Goal: Task Accomplishment & Management: Complete application form

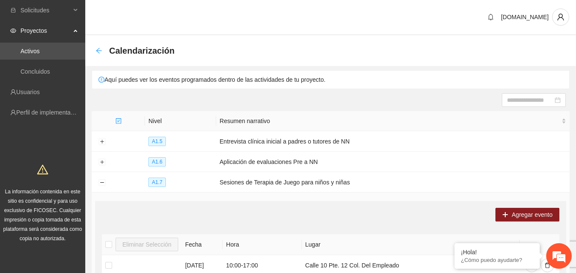
click at [99, 48] on icon "arrow-left" at bounding box center [99, 50] width 7 height 7
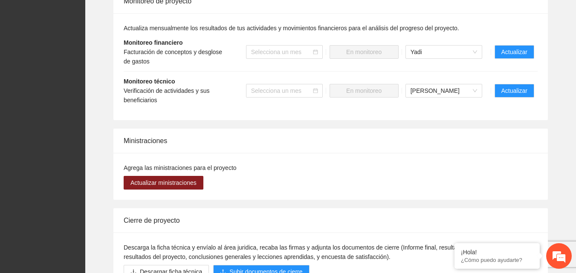
scroll to position [896, 0]
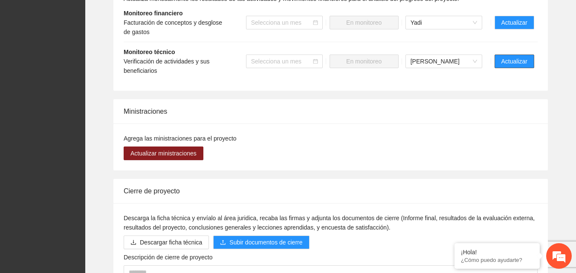
click at [520, 60] on span "Actualizar" at bounding box center [515, 61] width 26 height 9
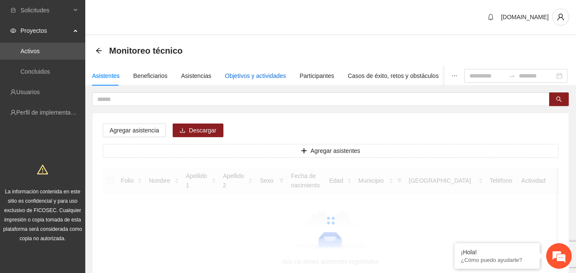
click at [246, 79] on div "Objetivos y actividades" at bounding box center [255, 75] width 61 height 9
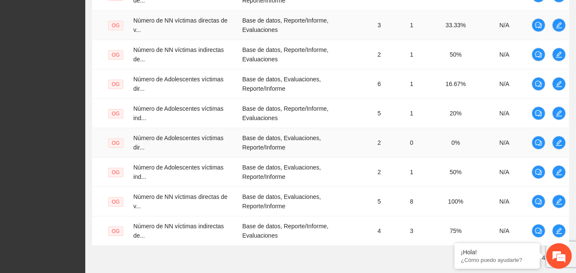
scroll to position [336, 0]
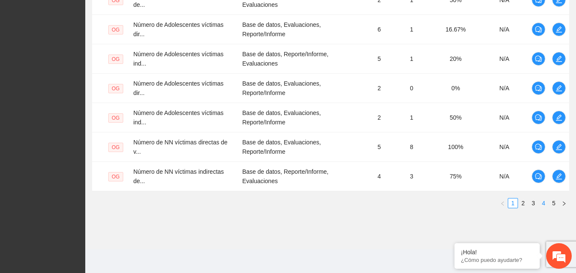
click at [545, 205] on link "4" at bounding box center [543, 203] width 9 height 9
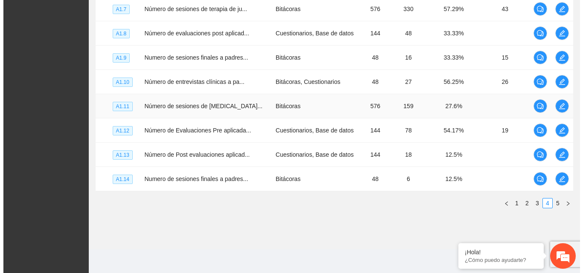
scroll to position [72, 0]
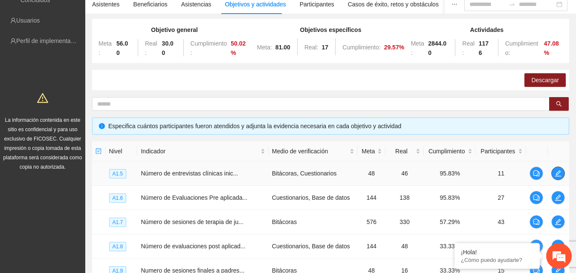
click at [558, 173] on icon "edit" at bounding box center [558, 173] width 7 height 7
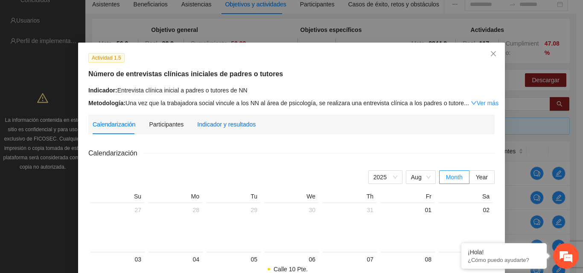
click at [239, 126] on div "Indicador y resultados" at bounding box center [226, 124] width 58 height 9
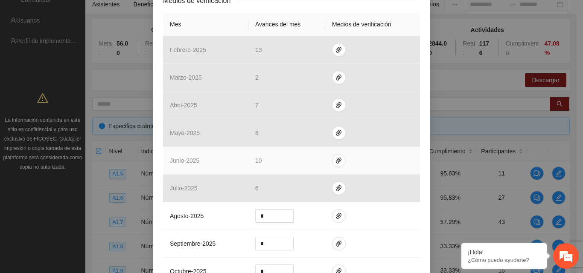
scroll to position [213, 0]
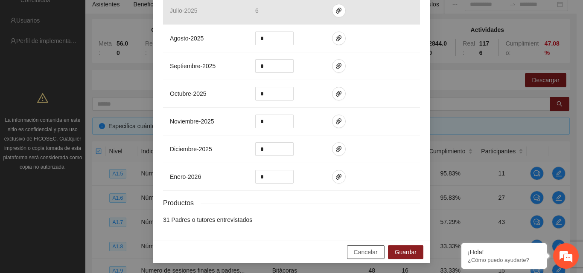
click at [368, 252] on span "Cancelar" at bounding box center [366, 252] width 24 height 9
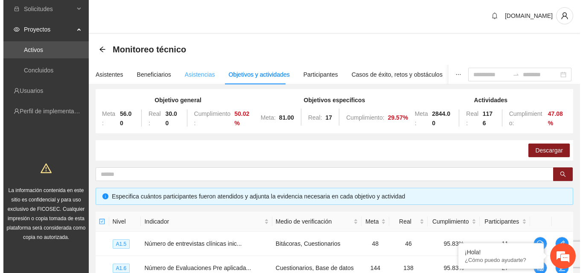
scroll to position [0, 0]
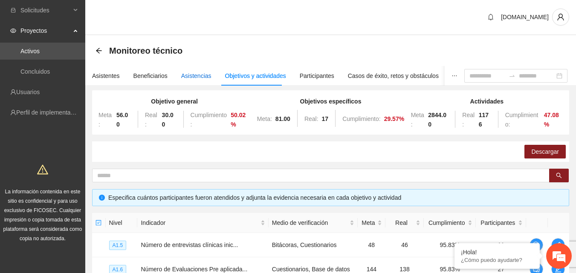
click at [186, 76] on div "Asistencias" at bounding box center [196, 75] width 30 height 9
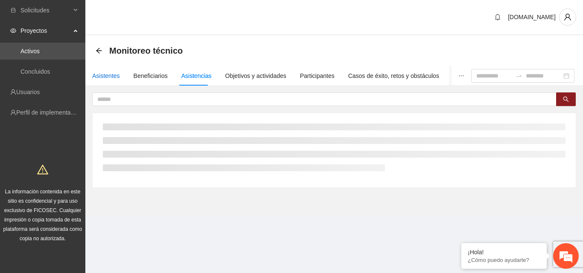
click at [100, 77] on div "Asistentes" at bounding box center [106, 75] width 28 height 9
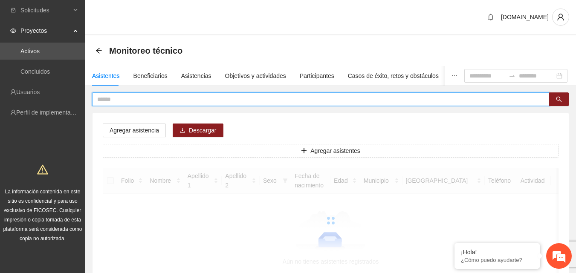
click at [116, 101] on input "text" at bounding box center [317, 99] width 441 height 9
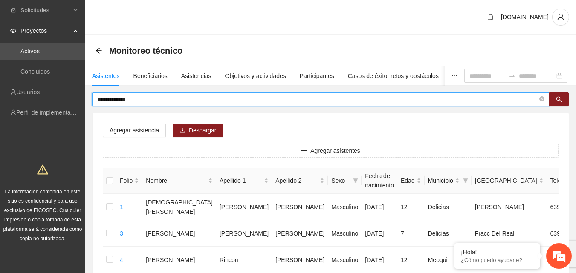
type input "**********"
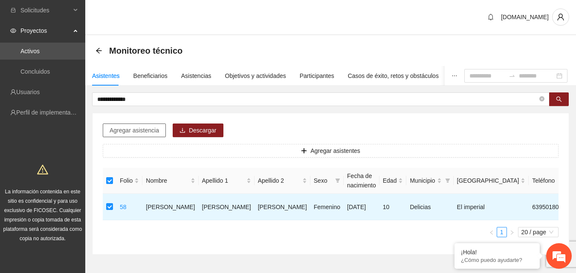
click at [129, 124] on button "Agregar asistencia" at bounding box center [134, 131] width 63 height 14
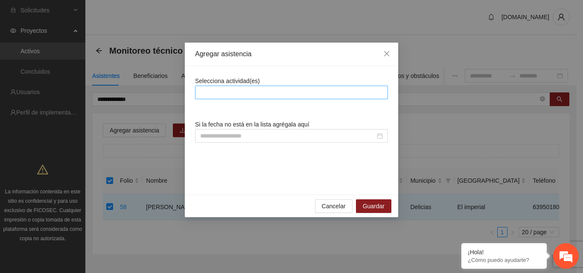
click at [208, 92] on div at bounding box center [291, 92] width 188 height 10
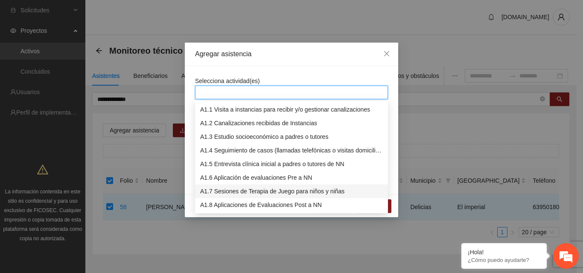
click at [241, 194] on div "A1.7 Sesiones de Terapia de Juego para niños y niñas" at bounding box center [291, 191] width 183 height 9
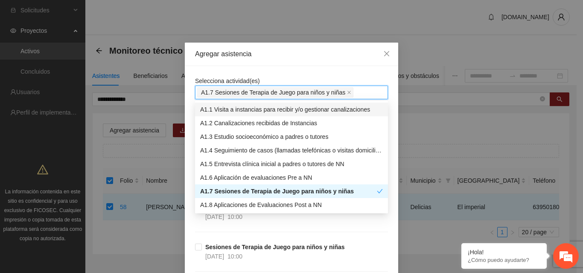
click at [291, 60] on div "Agregar asistencia" at bounding box center [291, 54] width 213 height 23
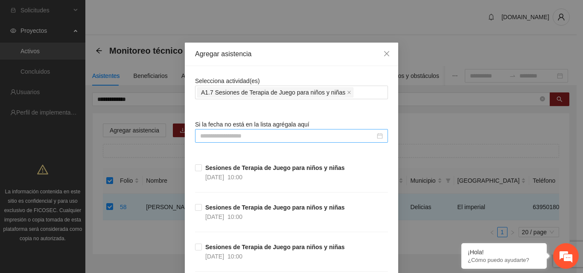
click at [246, 131] on input at bounding box center [287, 135] width 175 height 9
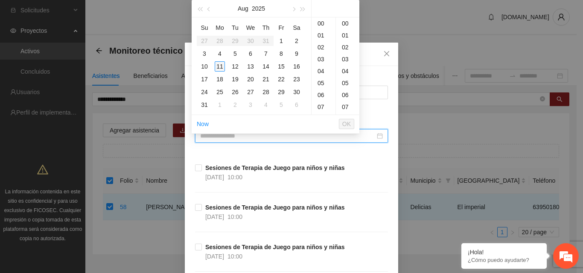
click at [222, 67] on div "11" at bounding box center [220, 66] width 10 height 10
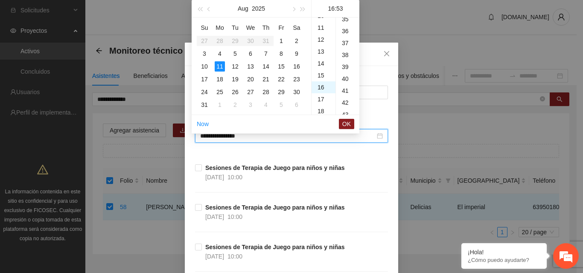
scroll to position [633, 0]
click at [322, 35] on div "17" at bounding box center [323, 35] width 24 height 12
click at [348, 25] on div "00" at bounding box center [347, 23] width 23 height 12
type input "**********"
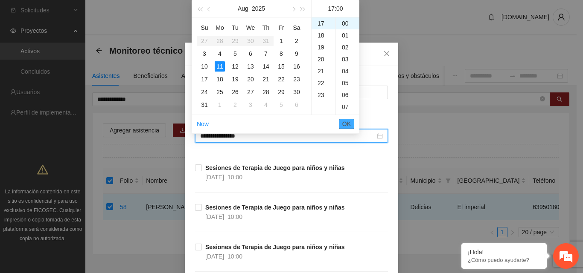
click at [350, 124] on span "OK" at bounding box center [346, 123] width 9 height 9
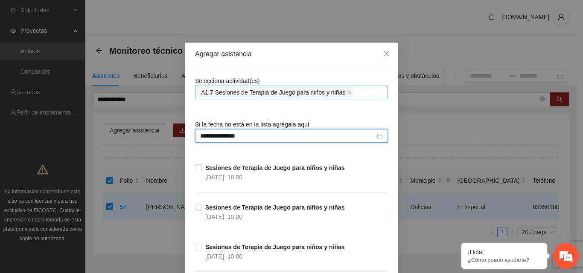
click at [364, 92] on div "A1.7 Sesiones de Terapia de Juego para niños y niñas" at bounding box center [291, 93] width 188 height 12
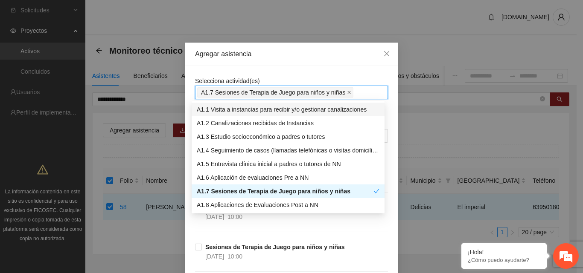
click at [347, 93] on icon "close" at bounding box center [349, 92] width 4 height 4
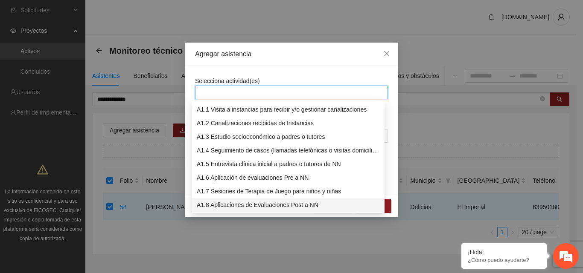
click at [244, 205] on div "A1.8 Aplicaciones de Evaluaciones Post a NN" at bounding box center [288, 204] width 183 height 9
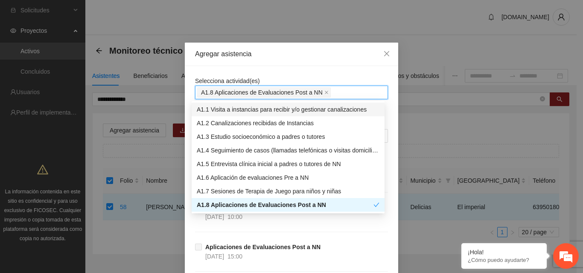
click at [307, 66] on div "Agregar asistencia" at bounding box center [291, 54] width 213 height 23
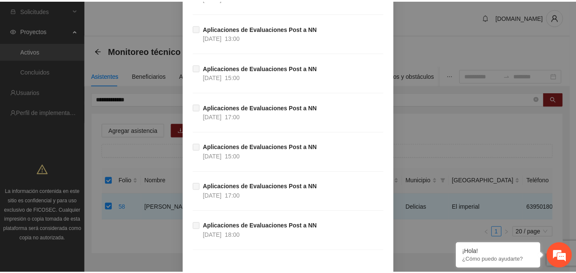
scroll to position [311, 0]
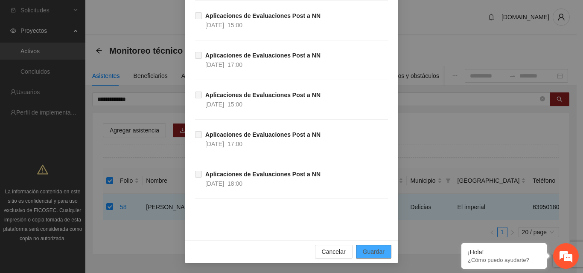
click at [372, 252] on span "Guardar" at bounding box center [373, 251] width 22 height 9
